Goal: Subscribe to service/newsletter

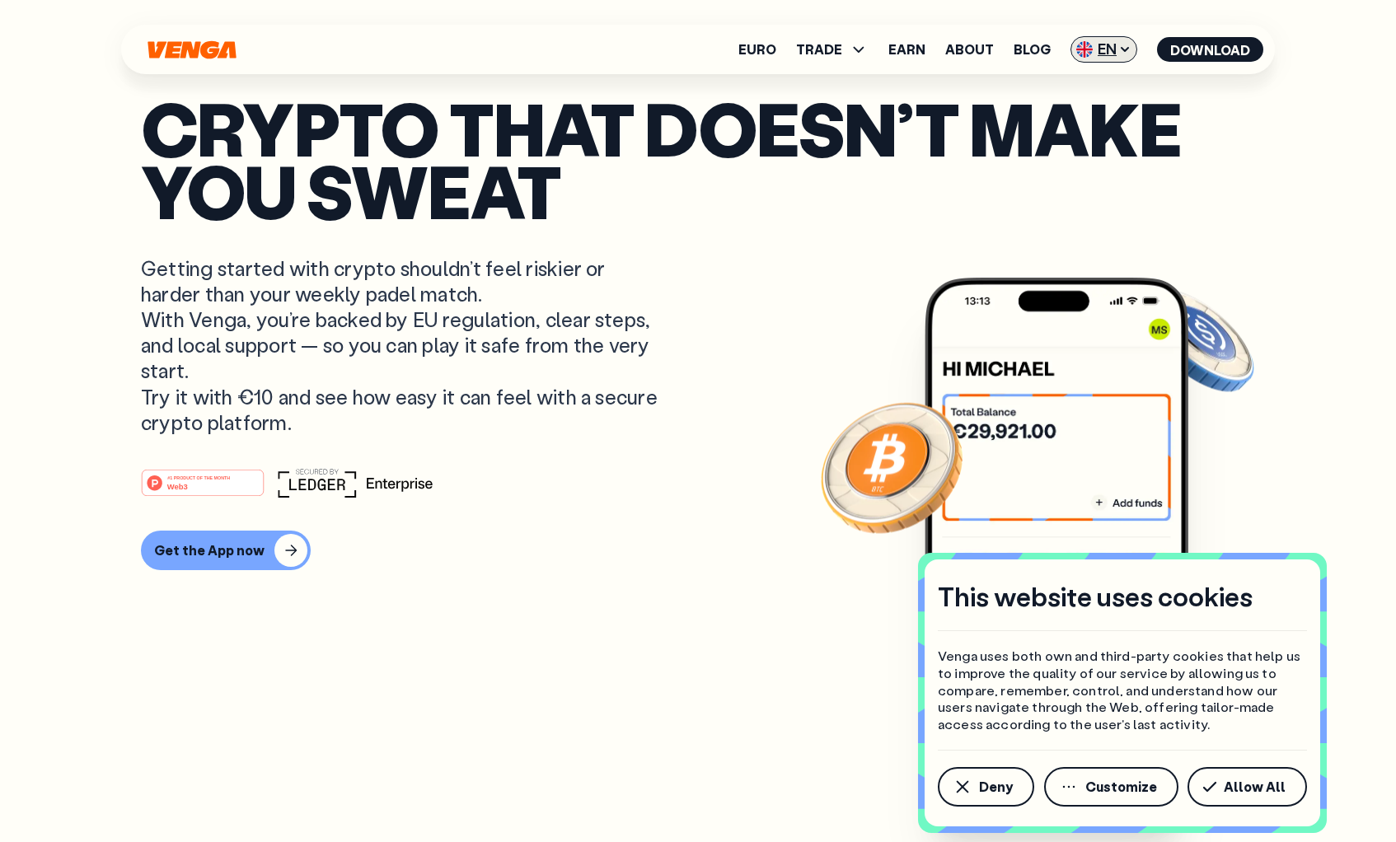
click at [1116, 49] on span "EN" at bounding box center [1103, 49] width 67 height 26
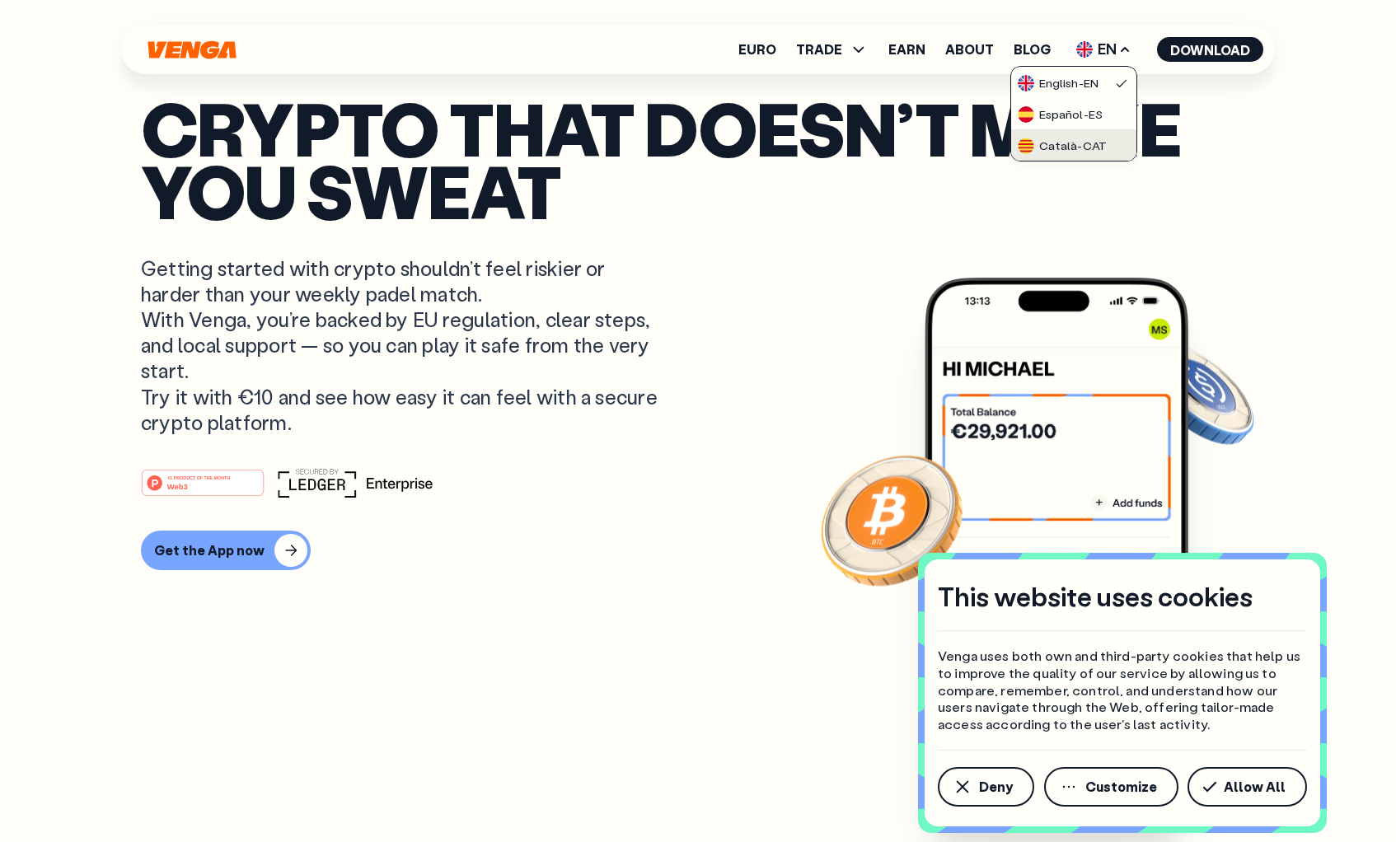
click at [1077, 142] on div "Català - CAT" at bounding box center [1061, 146] width 89 height 16
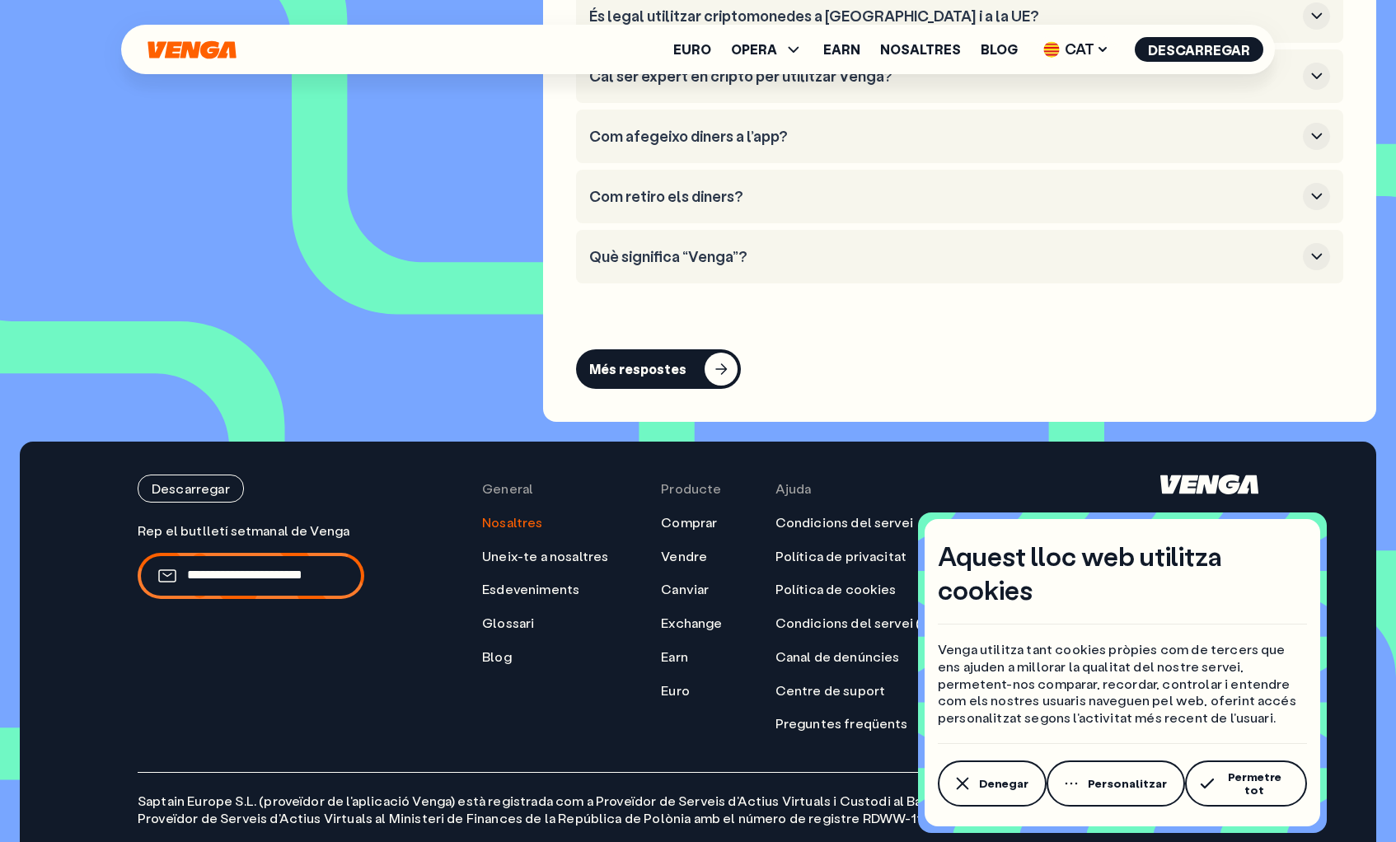
scroll to position [7645, 0]
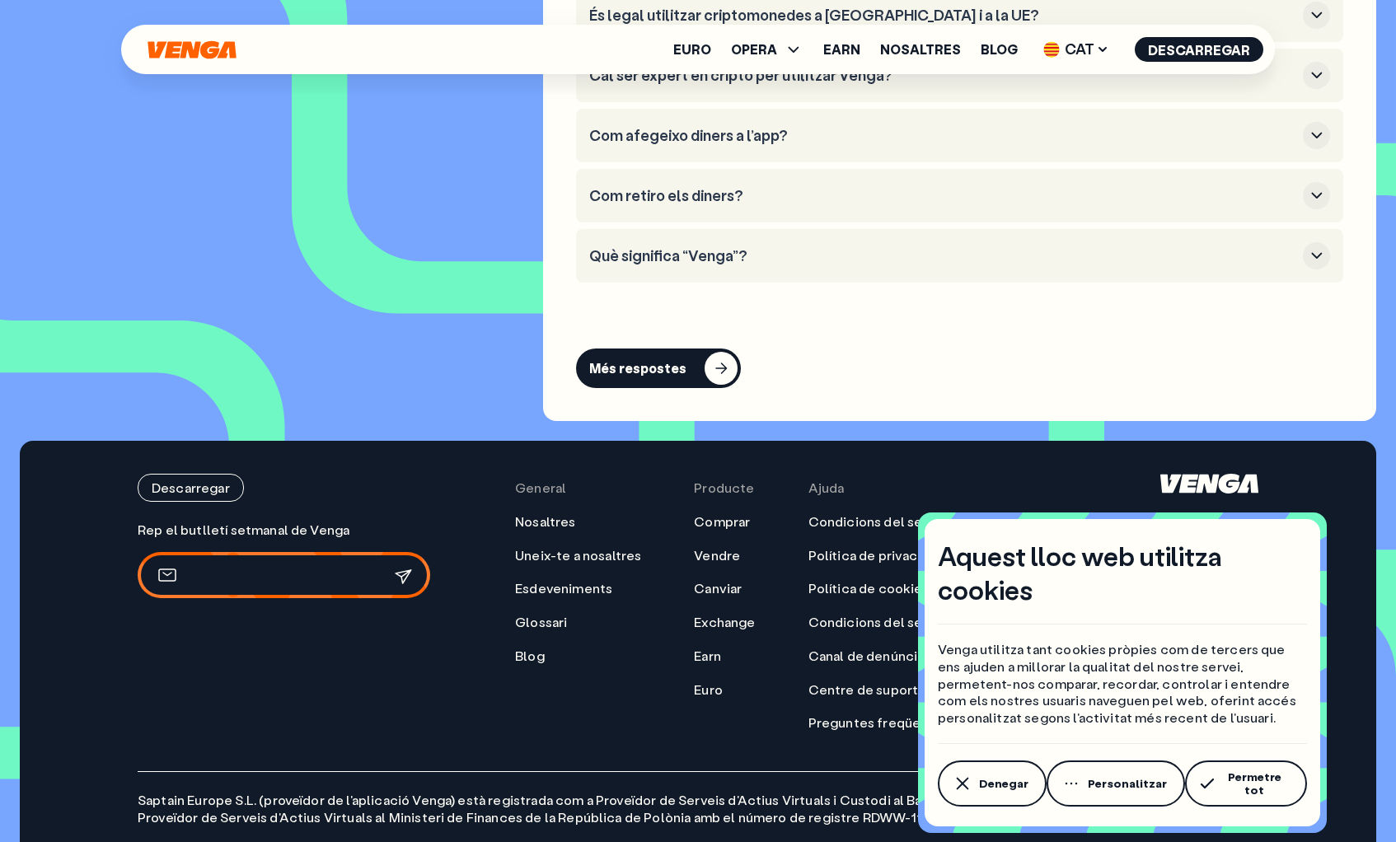
click at [321, 566] on input "email" at bounding box center [274, 574] width 174 height 17
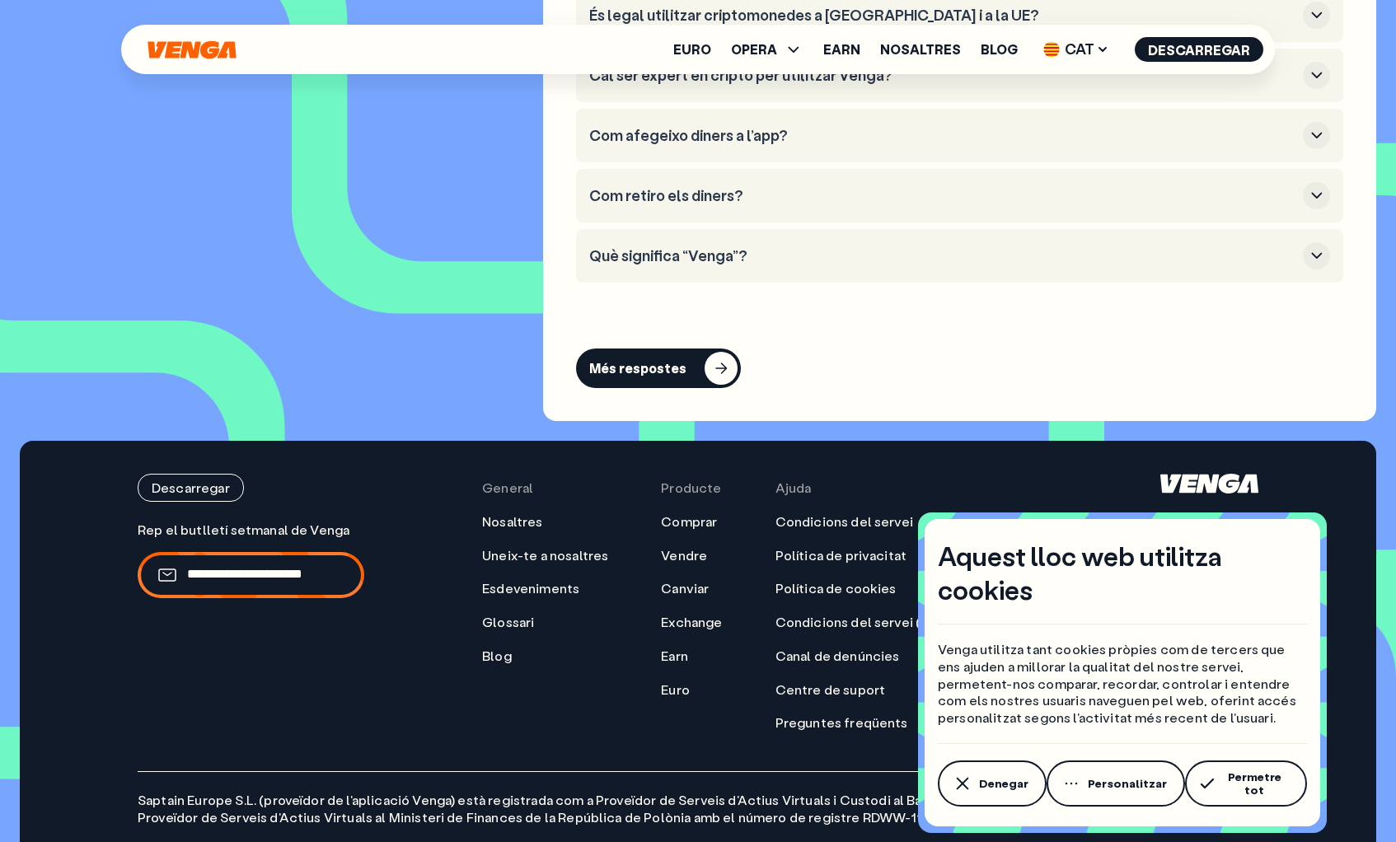
click at [364, 474] on div "Descarregar Rep el butlletí setmanal de Venga" at bounding box center [251, 603] width 227 height 258
click at [1230, 784] on span "Permetre tot" at bounding box center [1254, 783] width 68 height 26
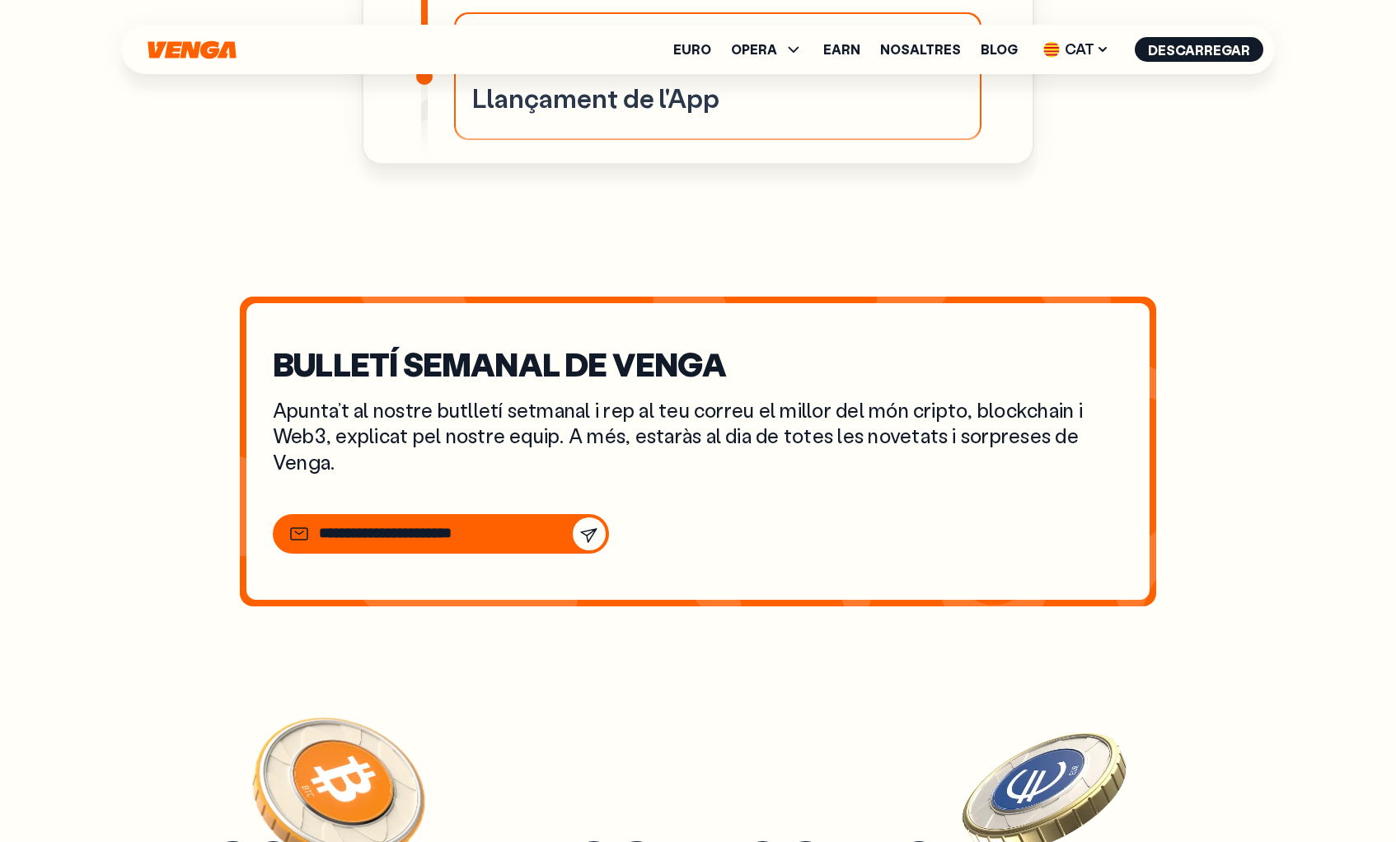
scroll to position [6145, 0]
click at [467, 524] on input "email" at bounding box center [393, 533] width 148 height 18
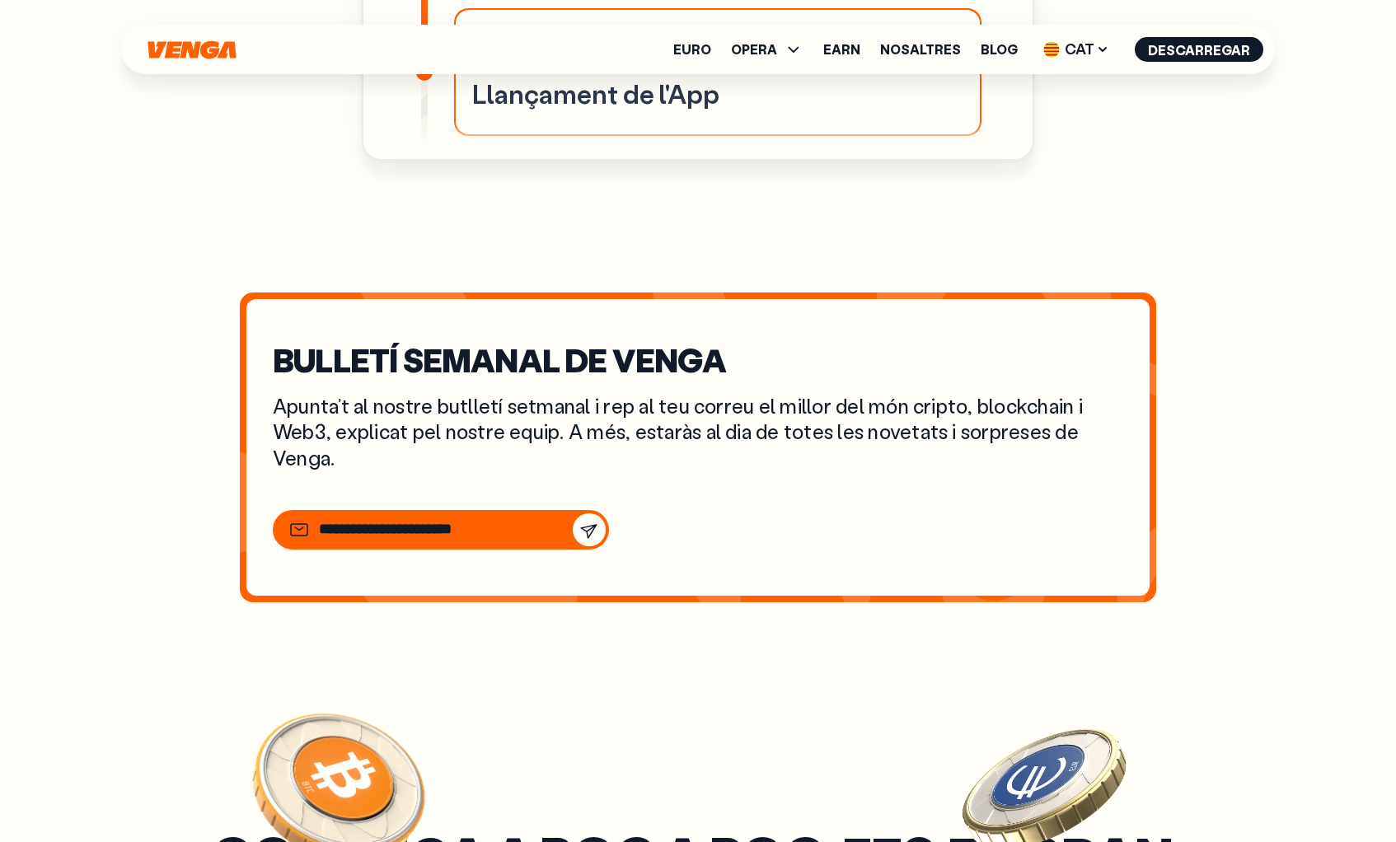
scroll to position [6149, 0]
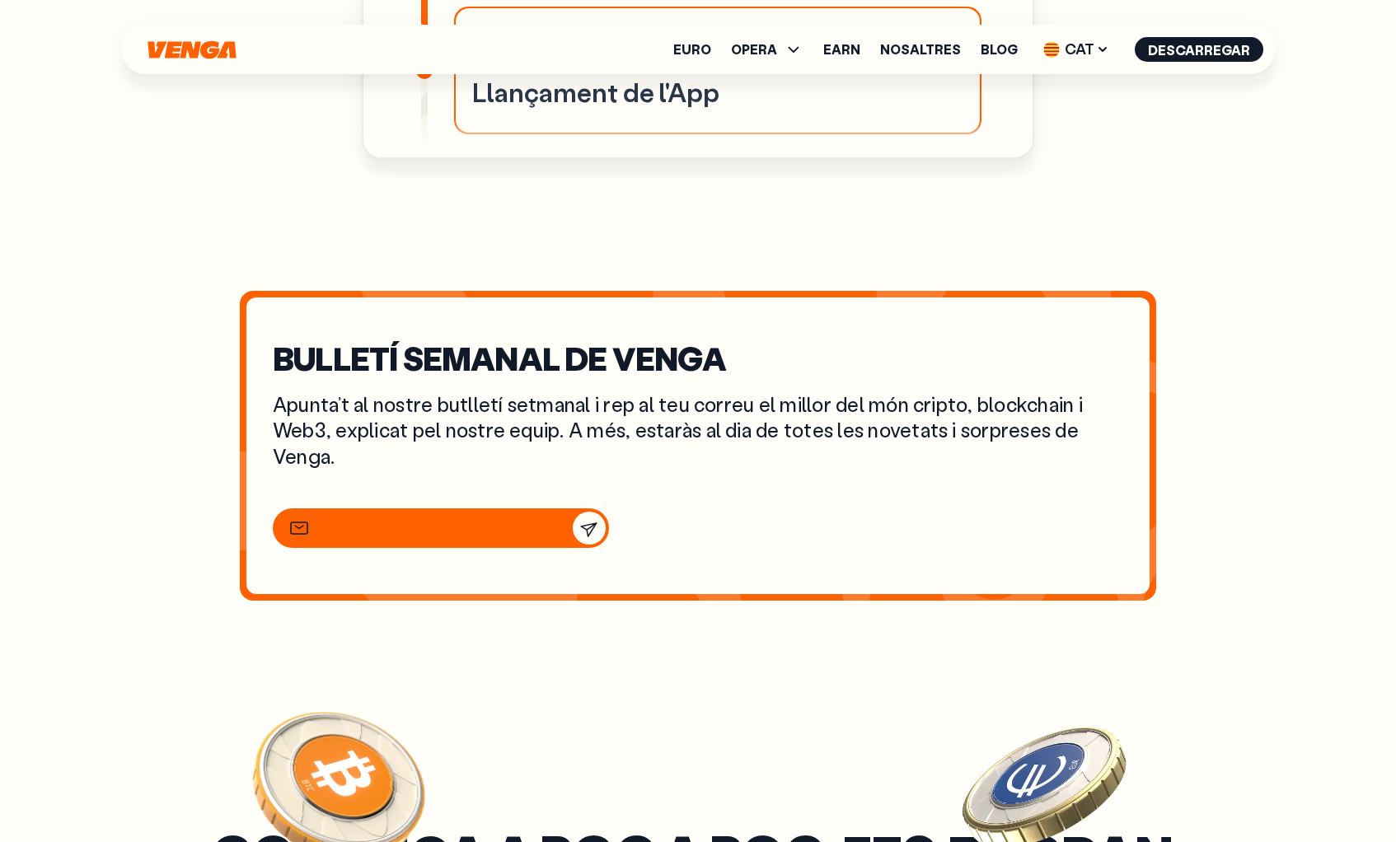
click at [455, 519] on input "email" at bounding box center [393, 528] width 148 height 18
click at [409, 519] on input "email" at bounding box center [393, 528] width 148 height 18
click at [556, 344] on h2 "BULLETÍ SEMANAL DE VENGA" at bounding box center [698, 358] width 850 height 28
